Goal: Information Seeking & Learning: Understand process/instructions

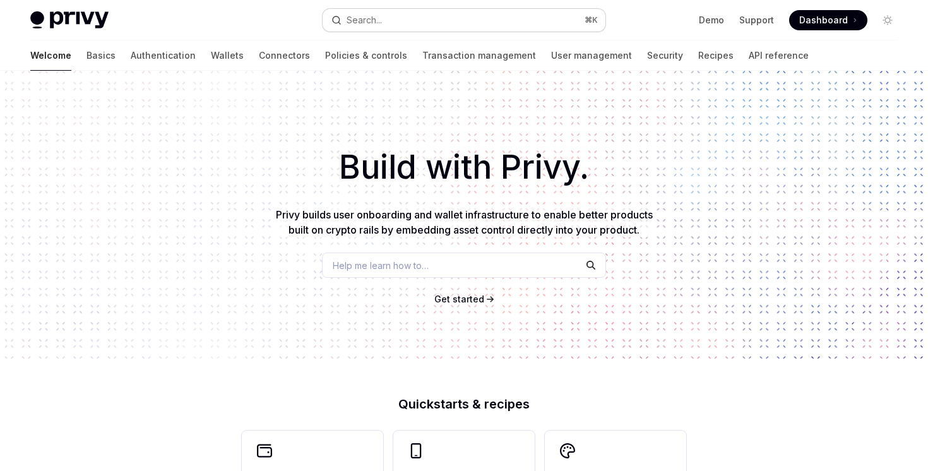
click at [501, 24] on button "Search... ⌘ K" at bounding box center [464, 20] width 282 height 23
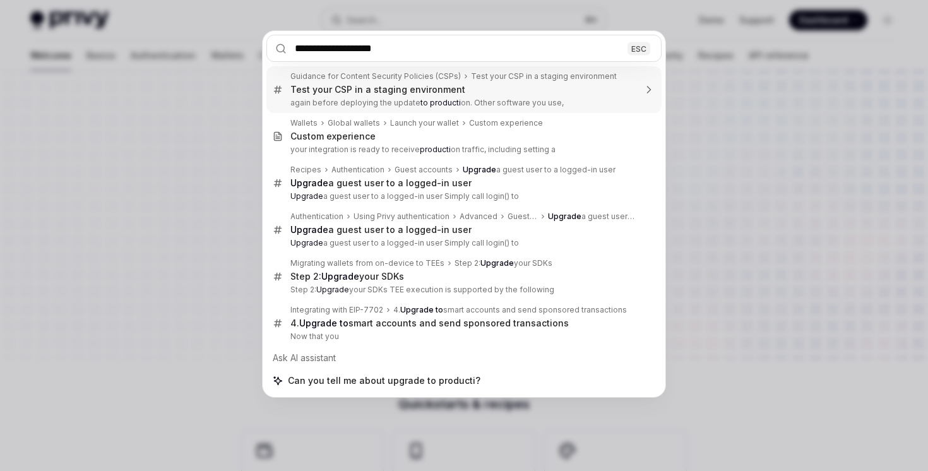
type input "**********"
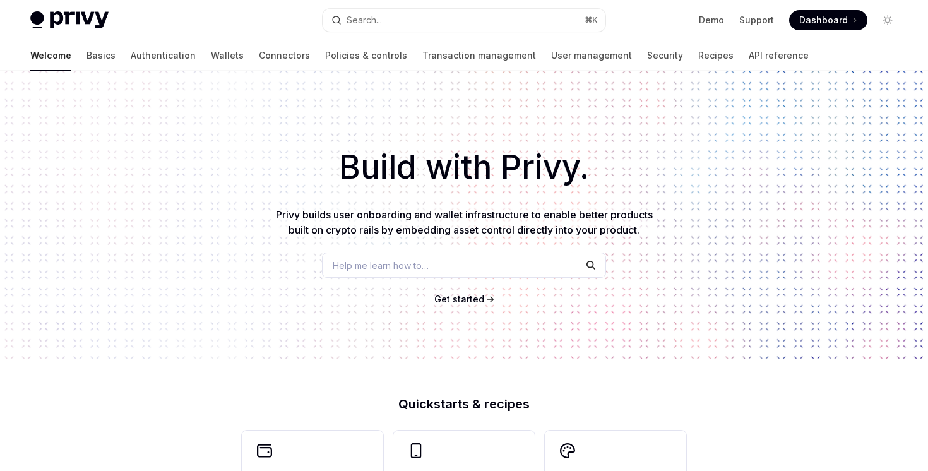
type textarea "*"
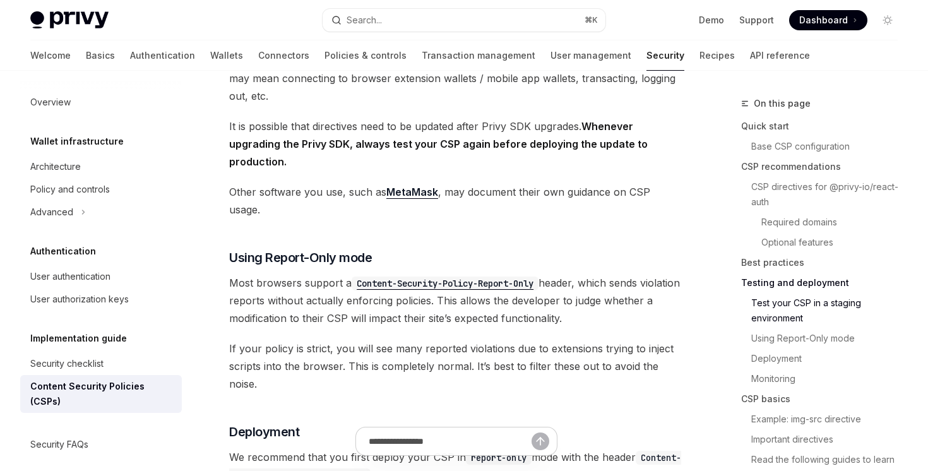
scroll to position [2114, 0]
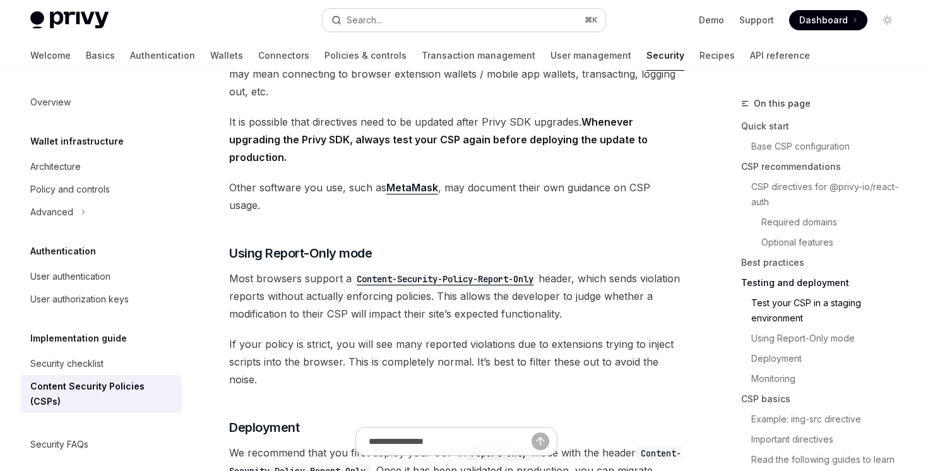
click at [390, 18] on button "Search... ⌘ K" at bounding box center [464, 20] width 282 height 23
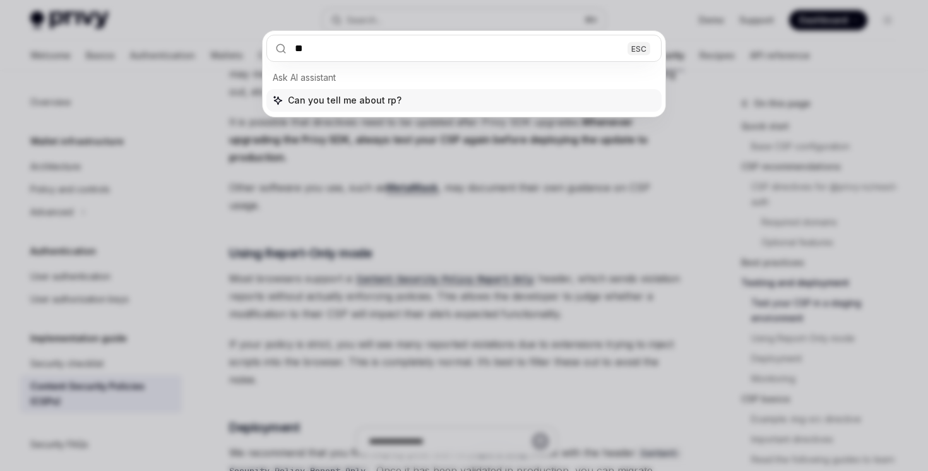
type input "*"
type input "**********"
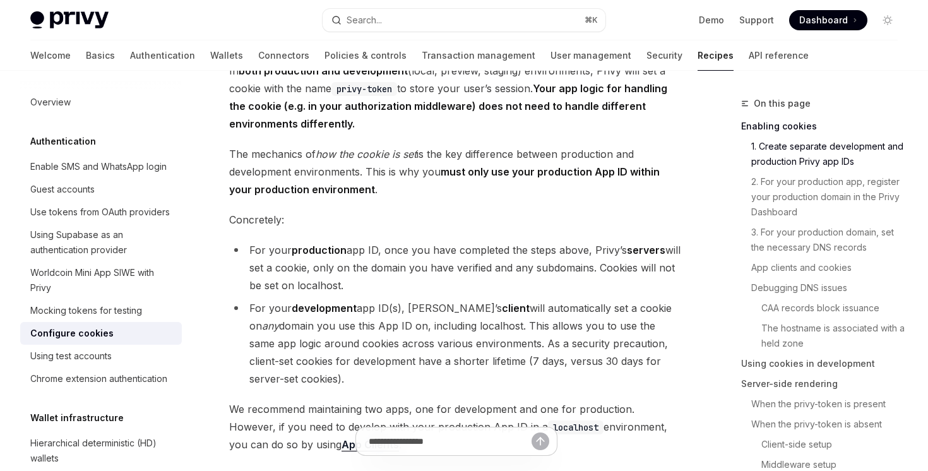
scroll to position [339, 0]
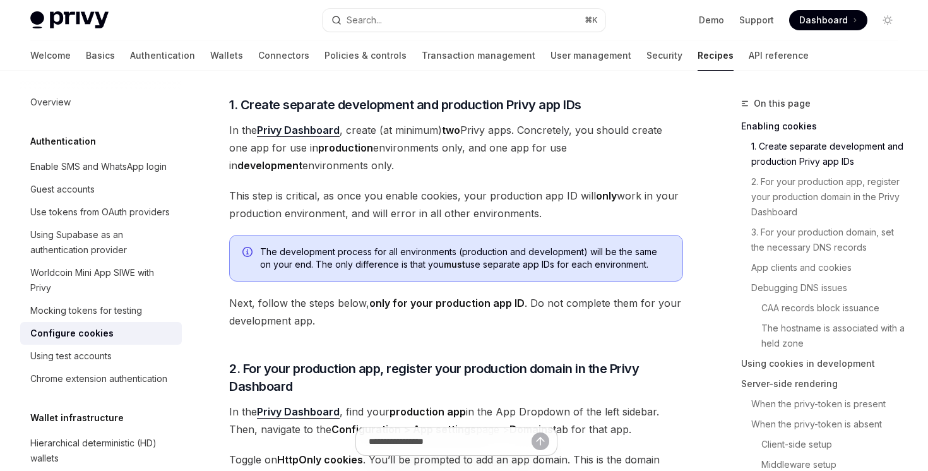
drag, startPoint x: 453, startPoint y: 158, endPoint x: 442, endPoint y: 272, distance: 114.2
click at [442, 272] on div "The development process for all environments (production and development) will …" at bounding box center [456, 258] width 454 height 47
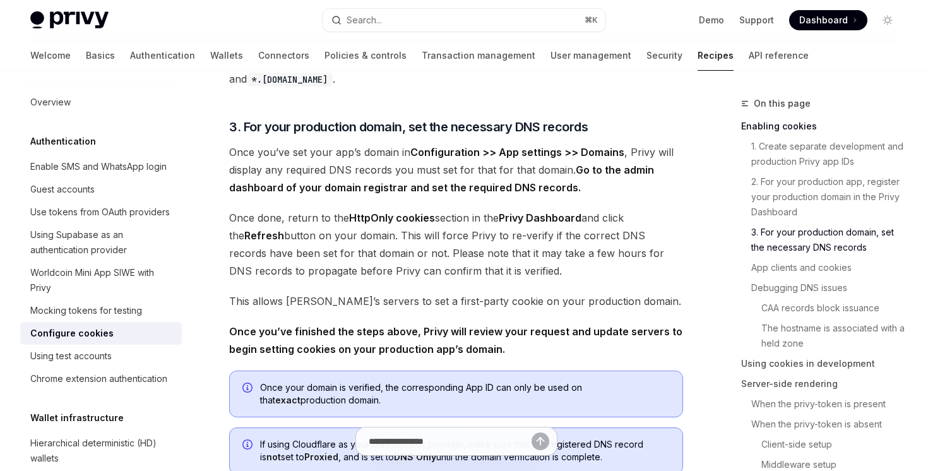
scroll to position [866, 0]
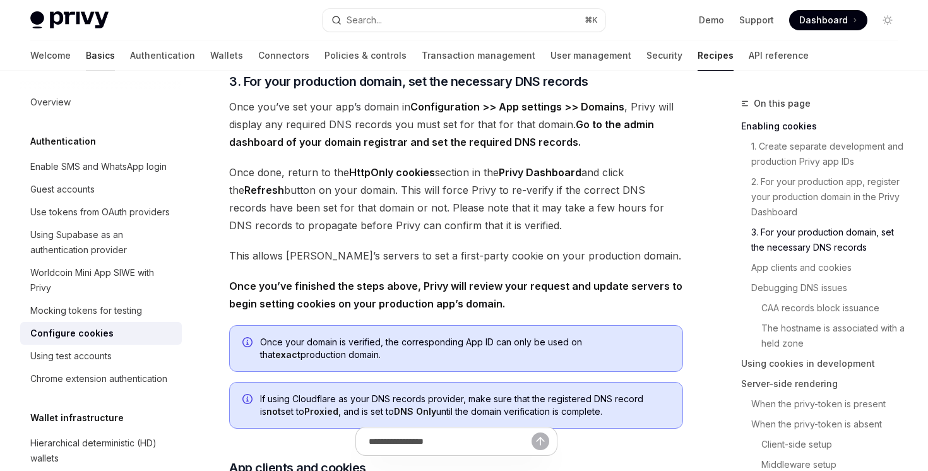
click at [86, 54] on link "Basics" at bounding box center [100, 55] width 29 height 30
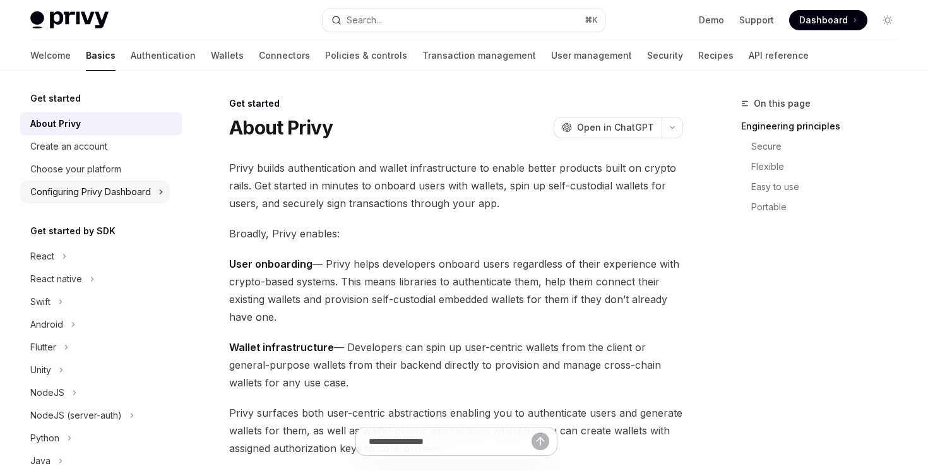
click at [114, 190] on div "Configuring Privy Dashboard" at bounding box center [90, 191] width 121 height 15
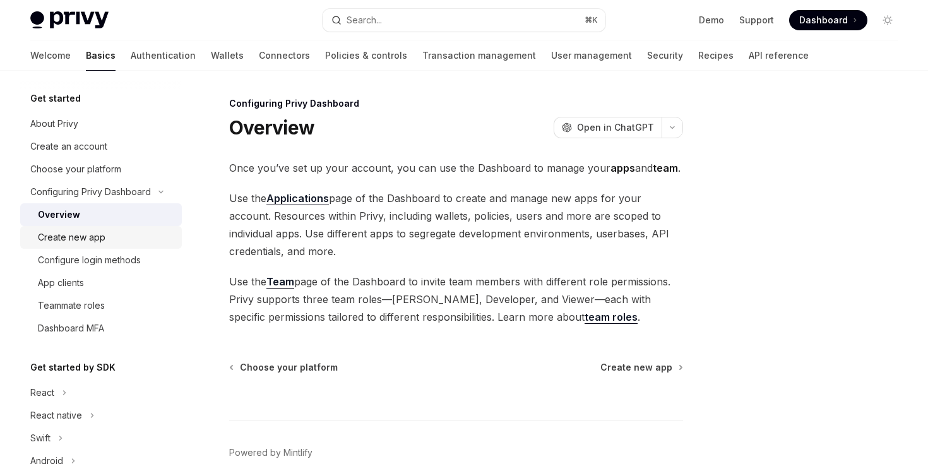
click at [131, 234] on div "Create new app" at bounding box center [106, 237] width 136 height 15
type textarea "*"
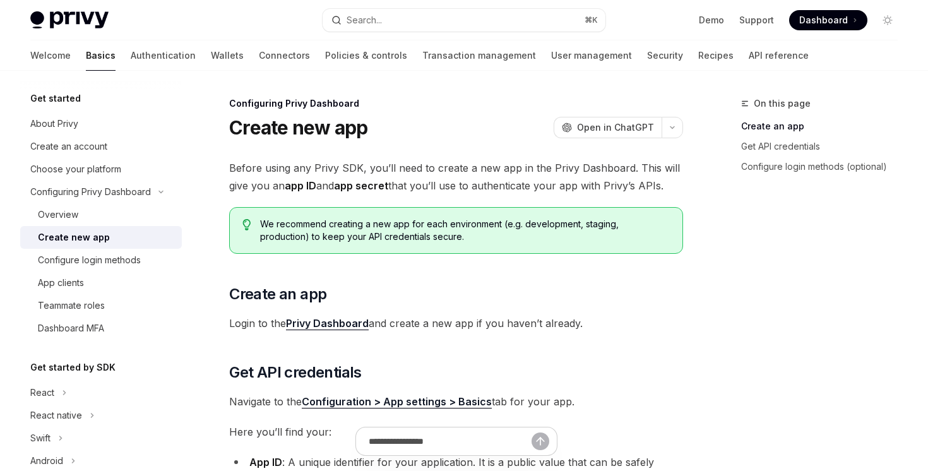
click at [315, 243] on span "We recommend creating a new app for each environment (e.g. development, staging…" at bounding box center [465, 230] width 410 height 25
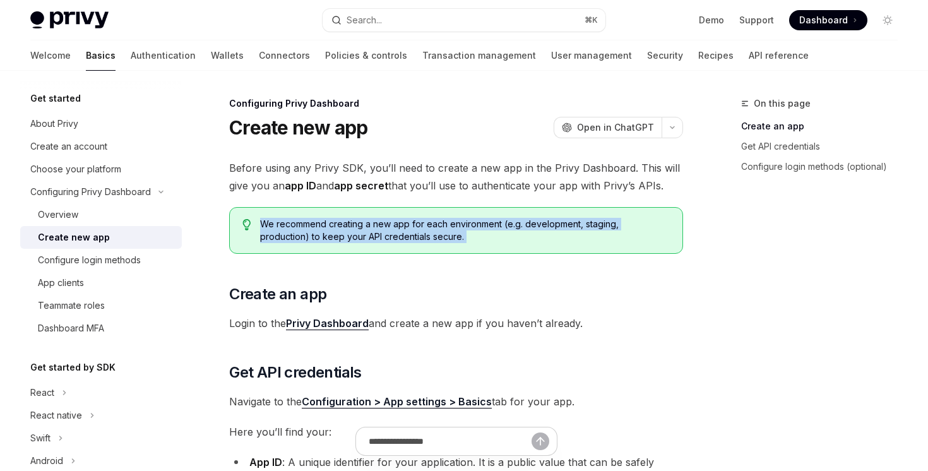
click at [315, 243] on span "We recommend creating a new app for each environment (e.g. development, staging…" at bounding box center [465, 230] width 410 height 25
